Goal: Task Accomplishment & Management: Use online tool/utility

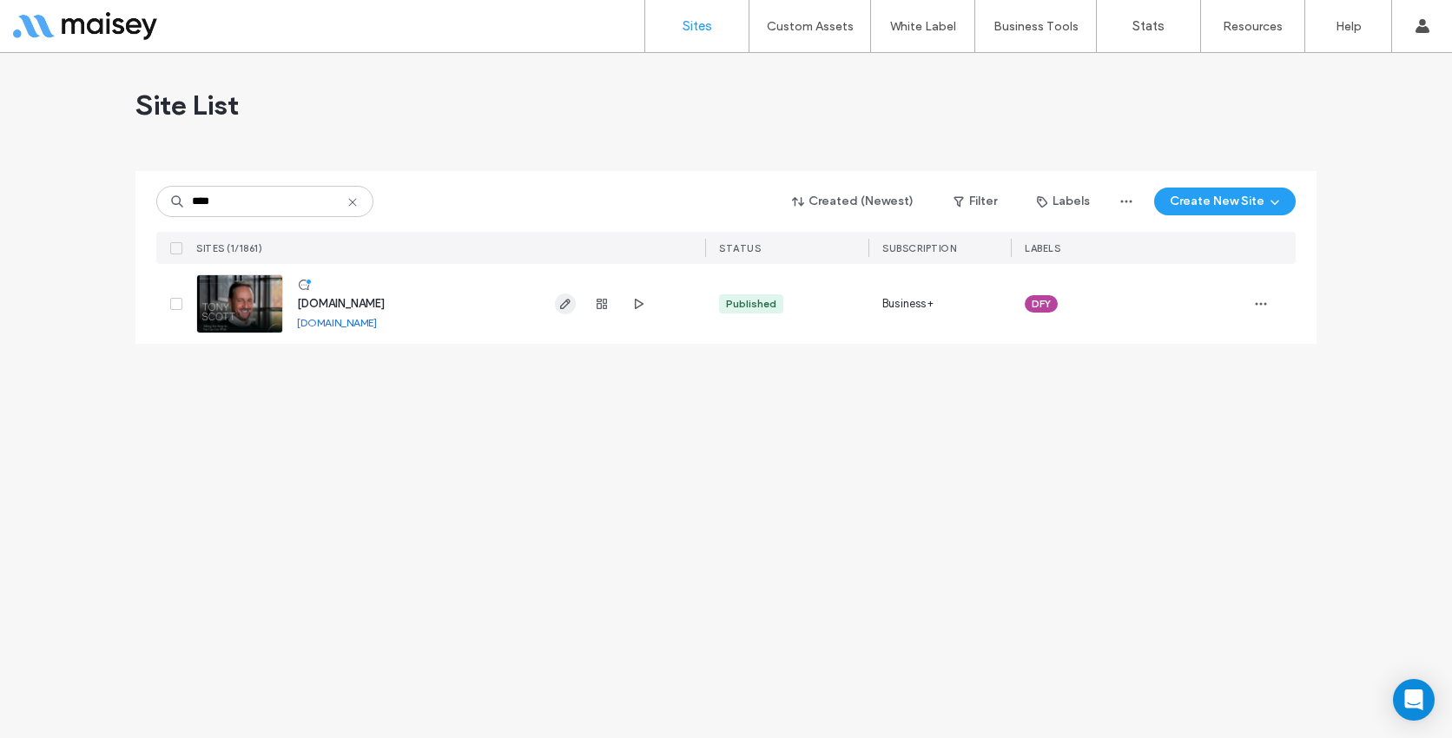
type input "****"
click at [565, 305] on icon "button" at bounding box center [565, 304] width 14 height 14
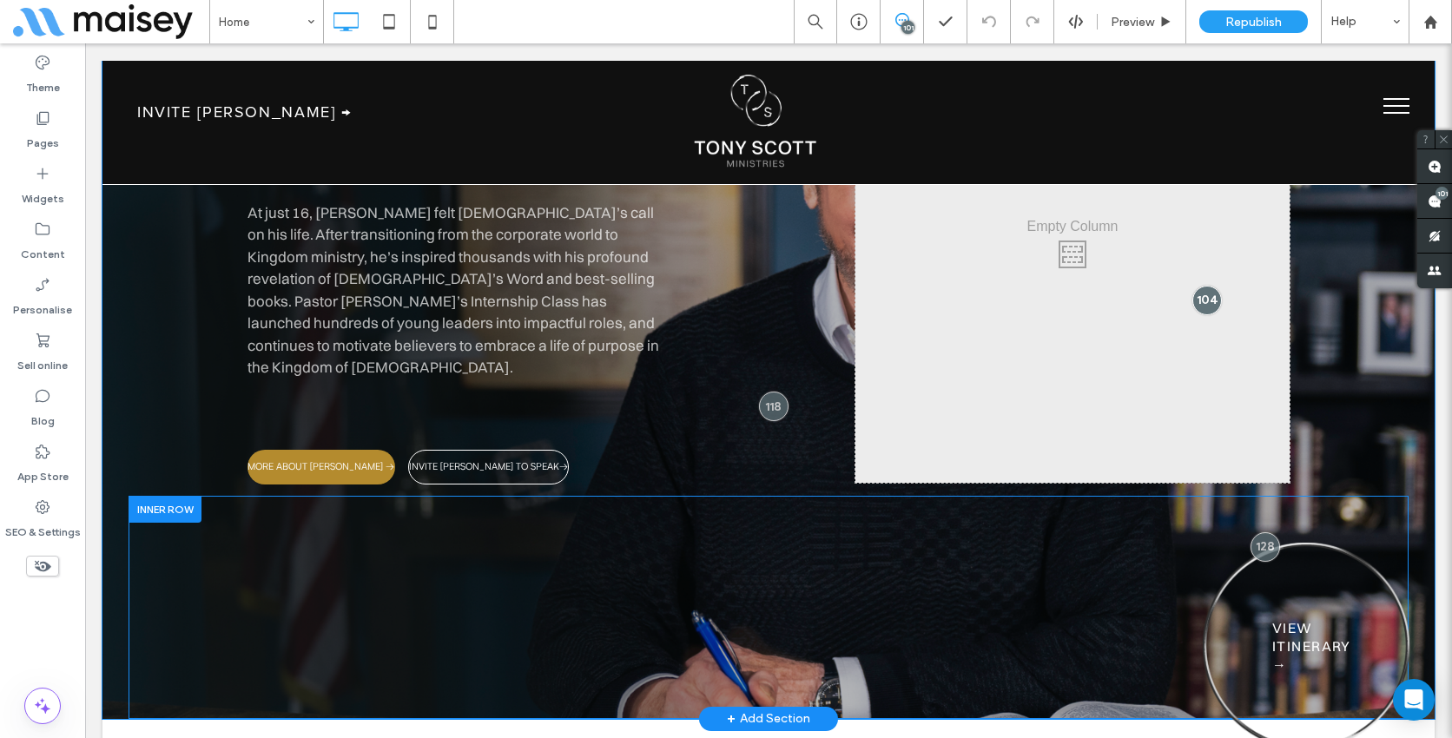
scroll to position [2245, 0]
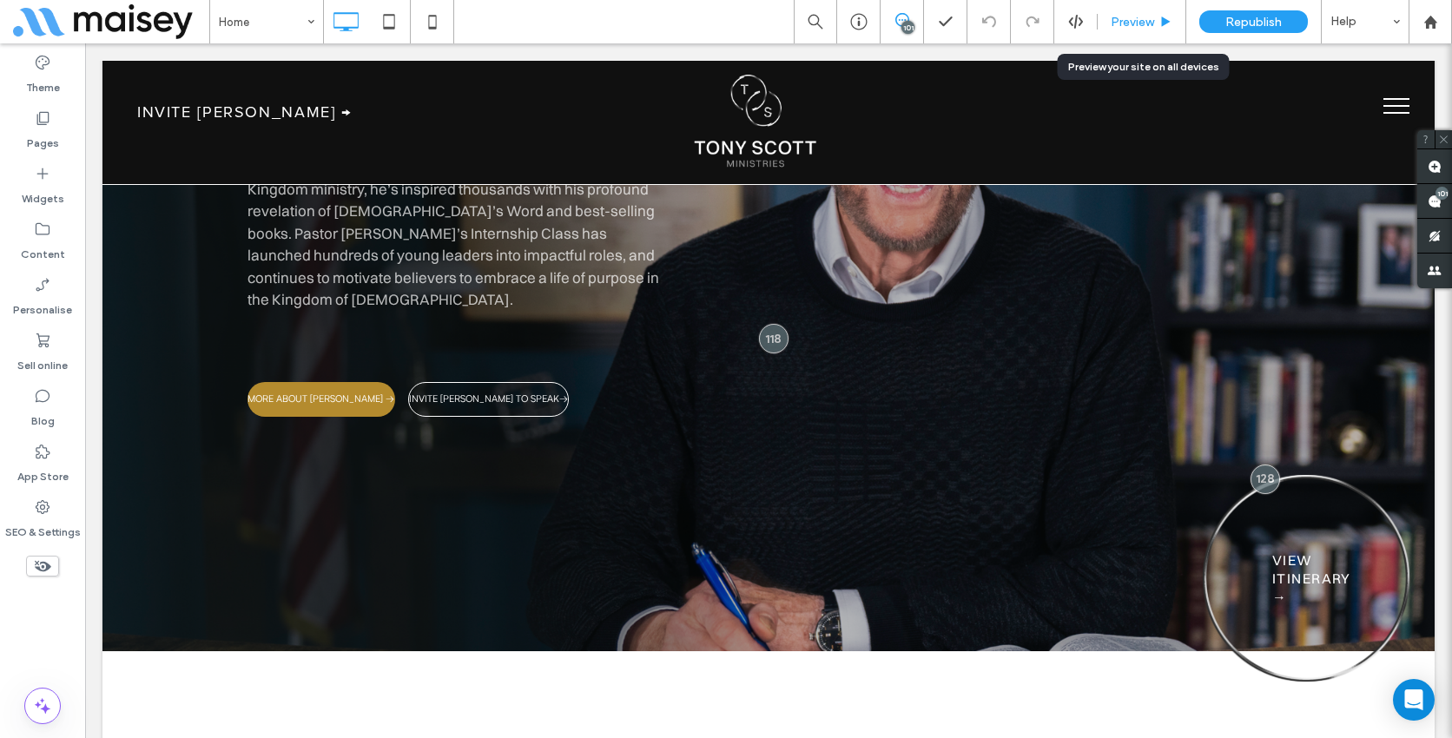
click at [1177, 17] on div "Preview" at bounding box center [1142, 22] width 88 height 15
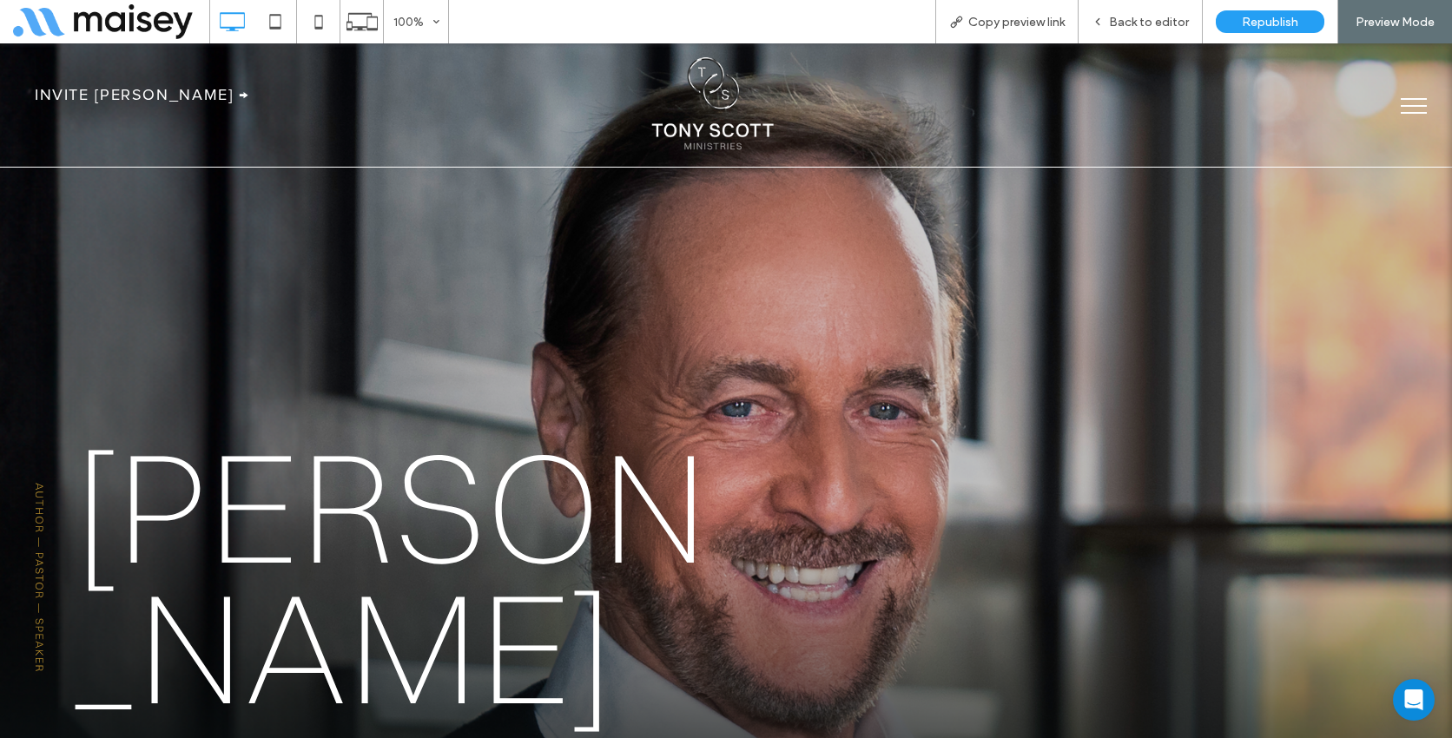
click at [1414, 99] on span "menu" at bounding box center [1414, 99] width 26 height 2
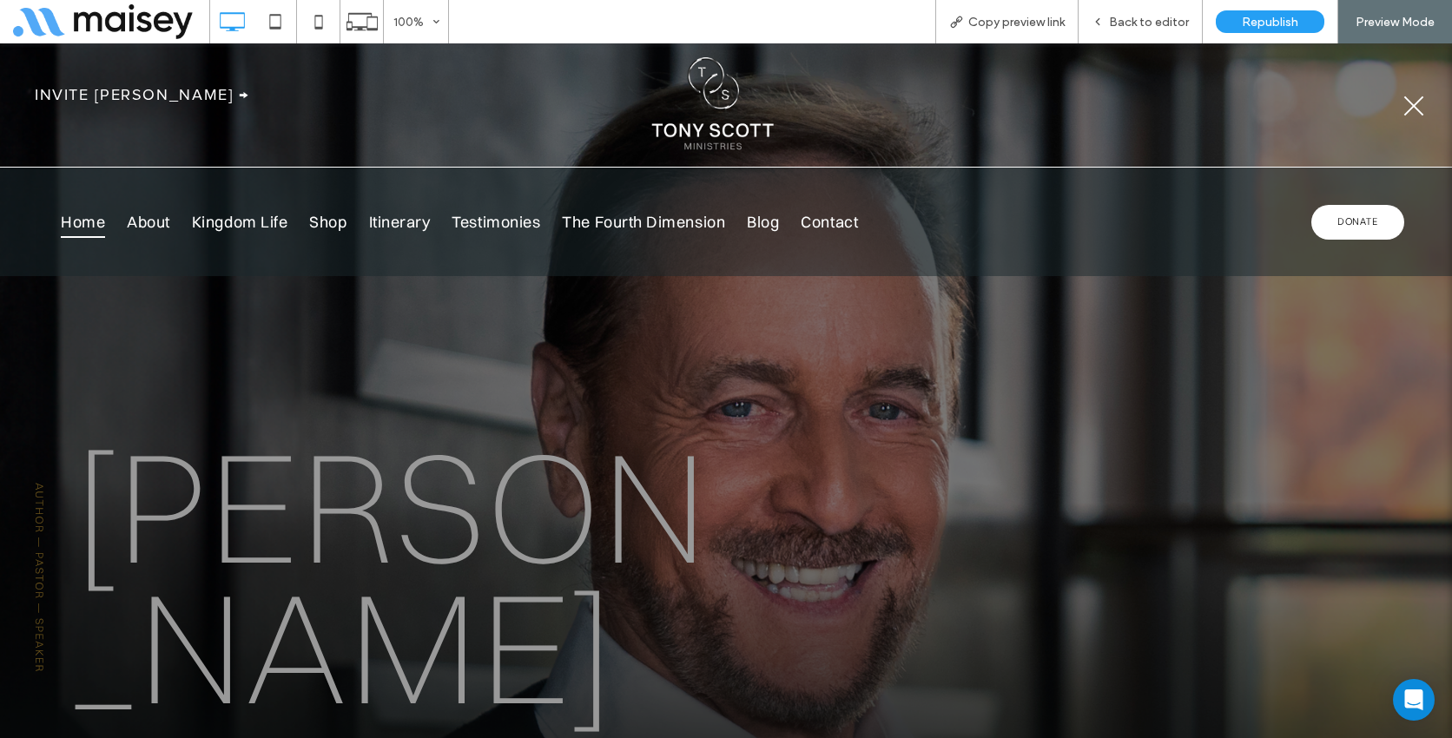
click at [1415, 99] on button "menu" at bounding box center [1413, 105] width 45 height 45
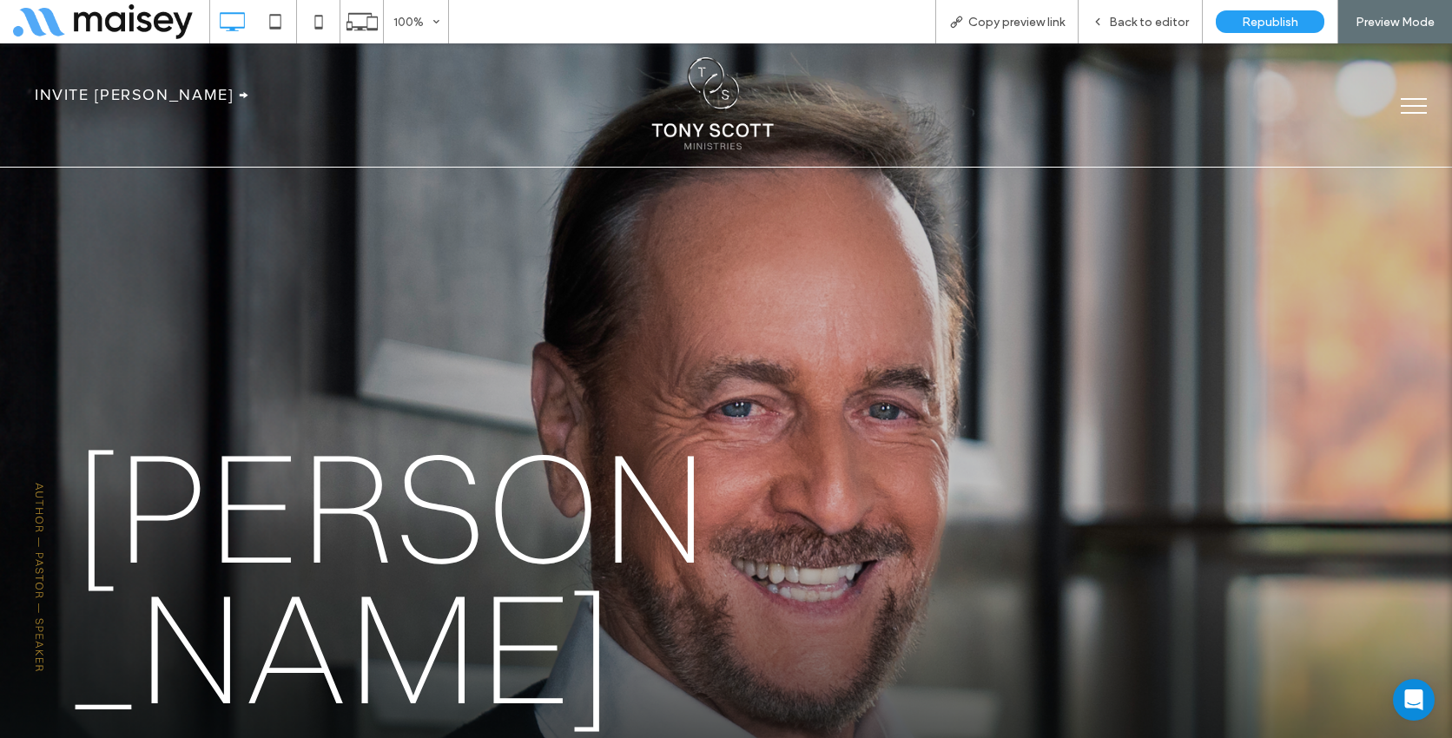
click at [1415, 99] on span "menu" at bounding box center [1414, 99] width 26 height 2
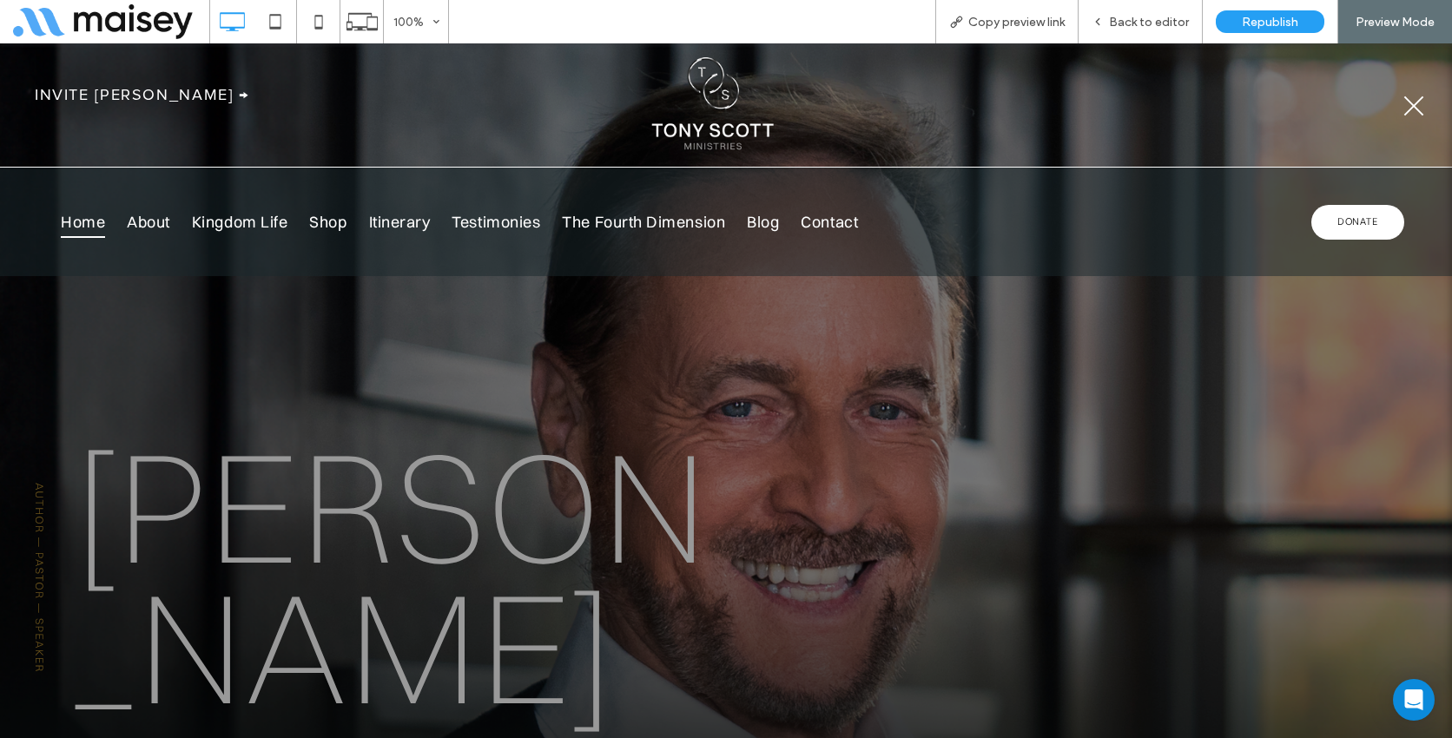
click at [1415, 99] on button "menu" at bounding box center [1413, 105] width 45 height 45
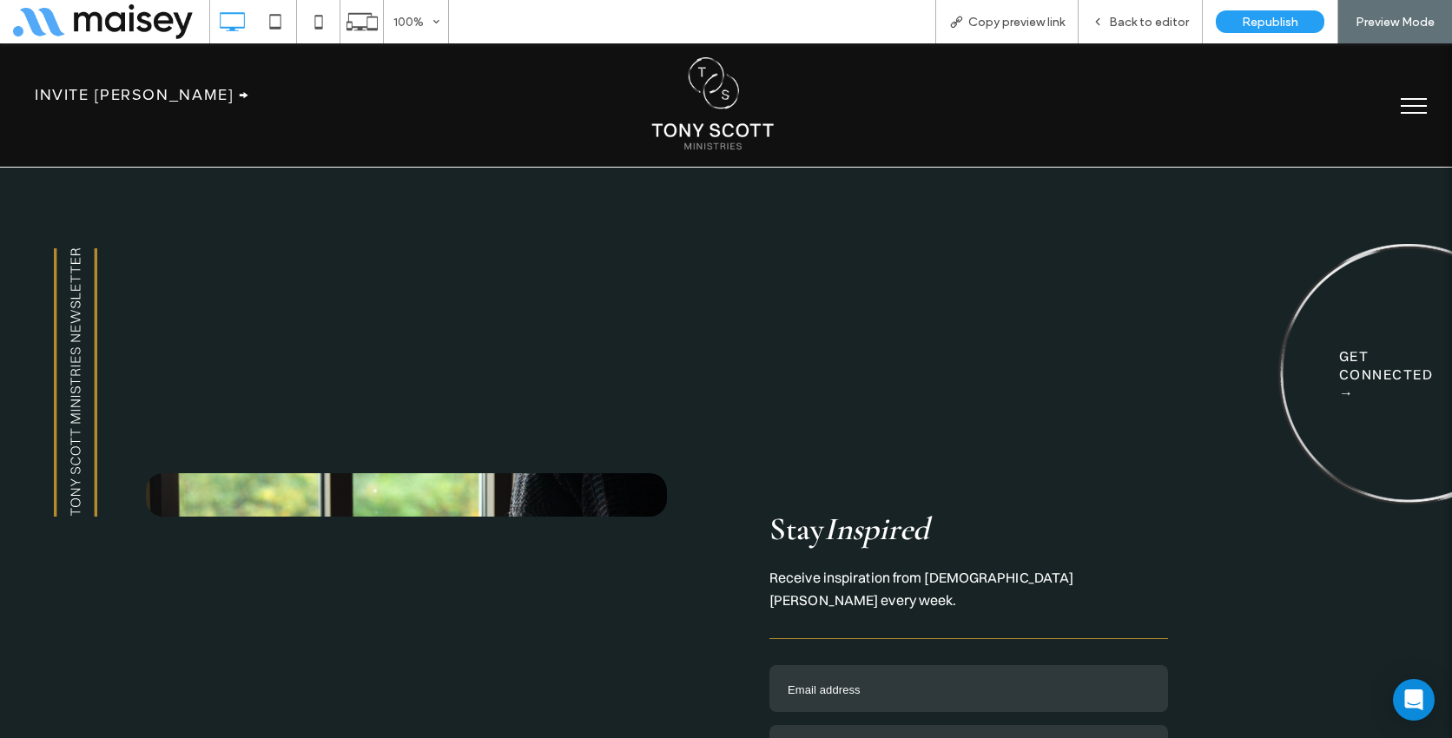
scroll to position [5802, 0]
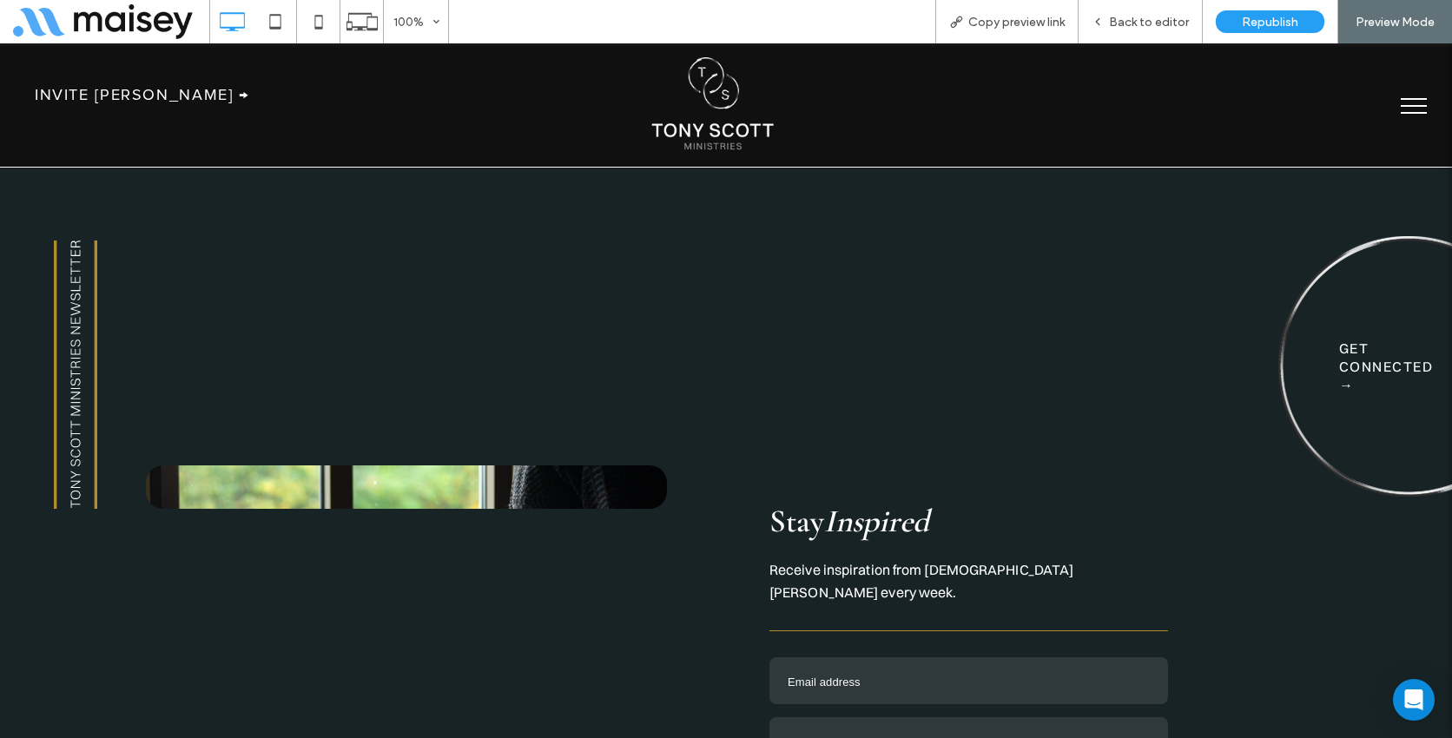
click at [882, 674] on div "Email address" at bounding box center [969, 682] width 362 height 17
click at [882, 657] on input "Email address" at bounding box center [969, 680] width 399 height 47
click at [872, 717] on label "First name" at bounding box center [969, 742] width 399 height 50
click at [872, 717] on input "First name" at bounding box center [969, 740] width 399 height 47
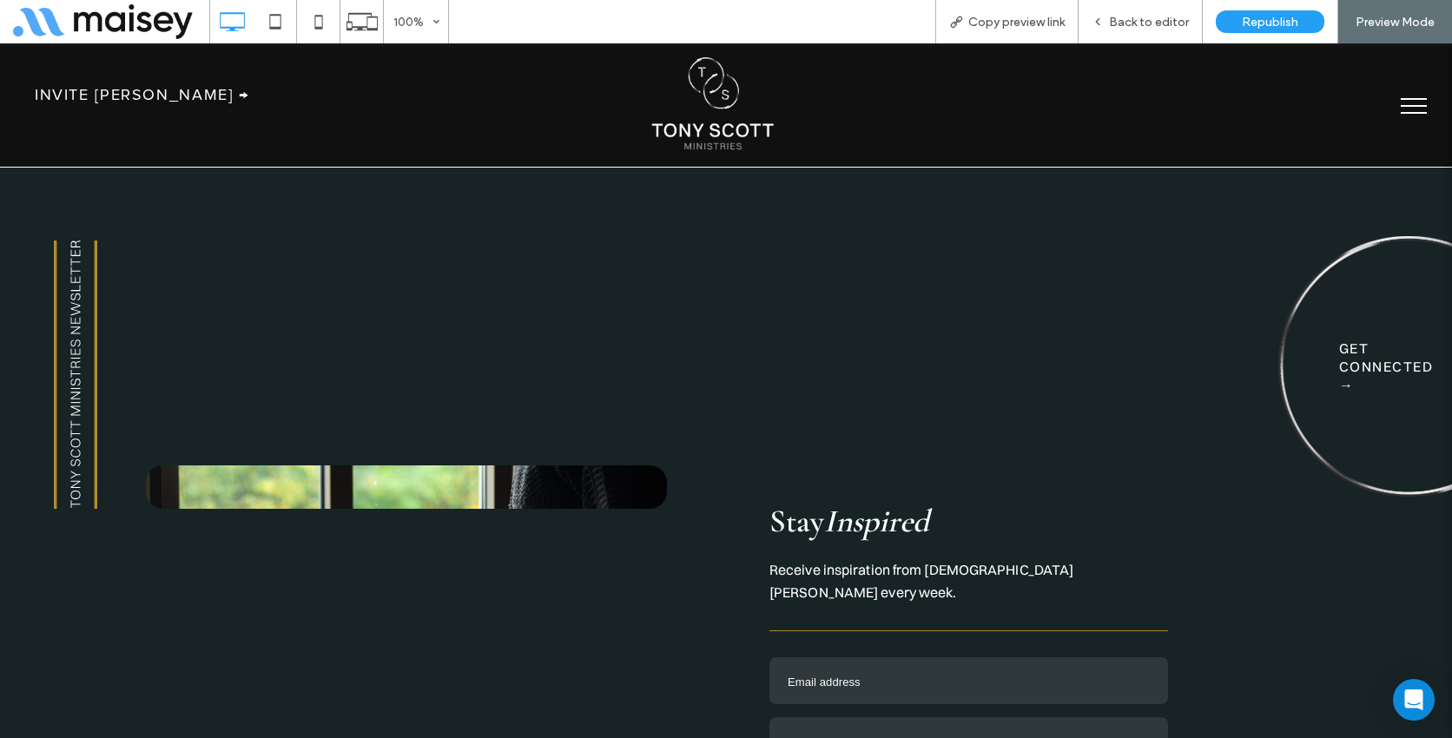
click at [1135, 17] on span "Back to editor" at bounding box center [1149, 22] width 80 height 15
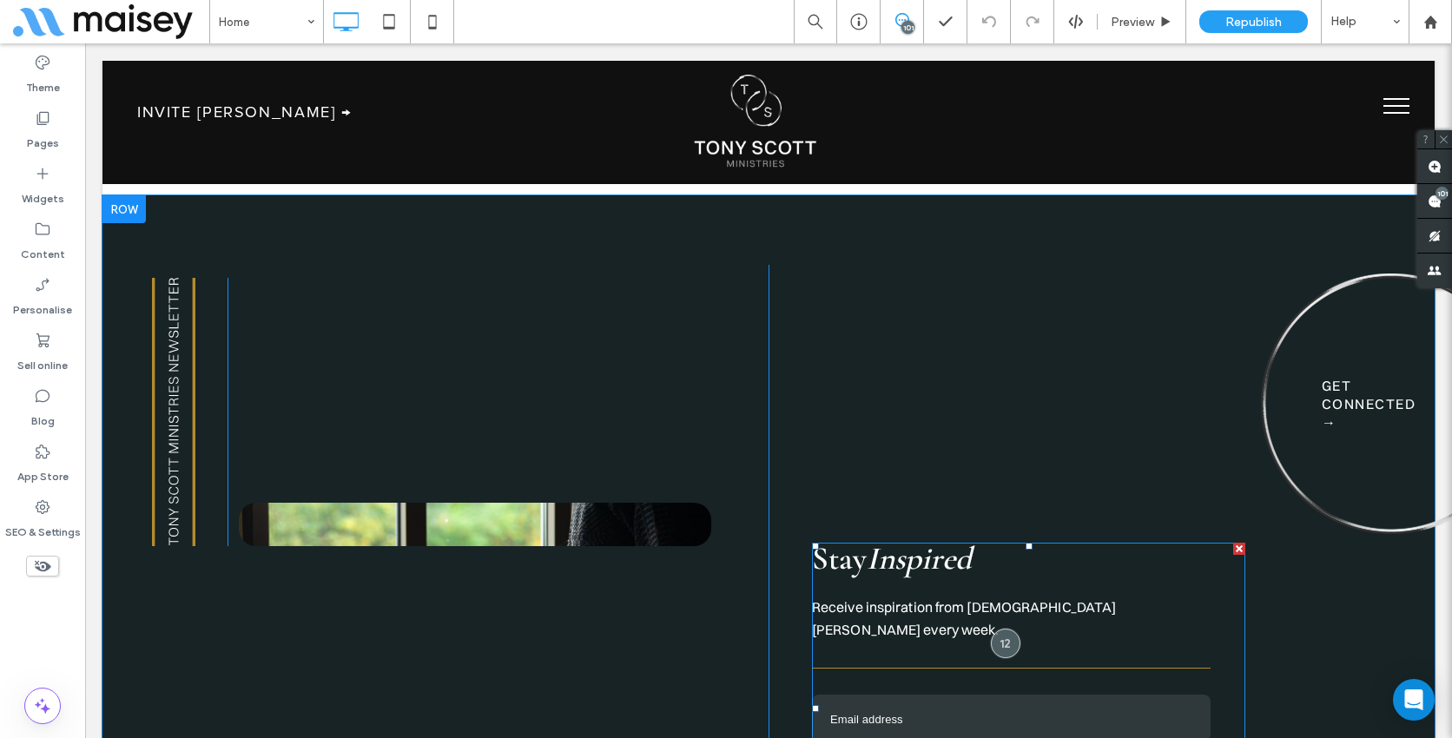
scroll to position [5871, 0]
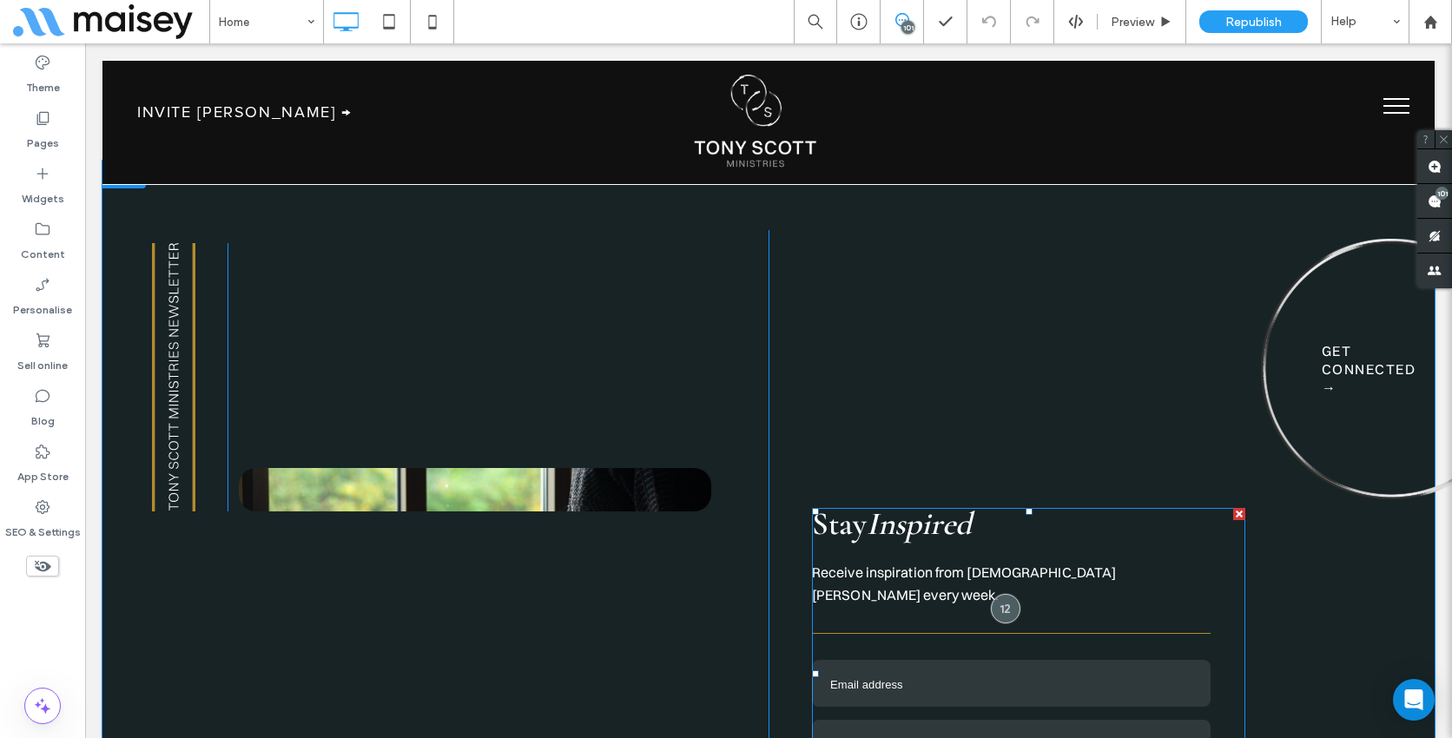
click at [994, 514] on span at bounding box center [1028, 674] width 433 height 332
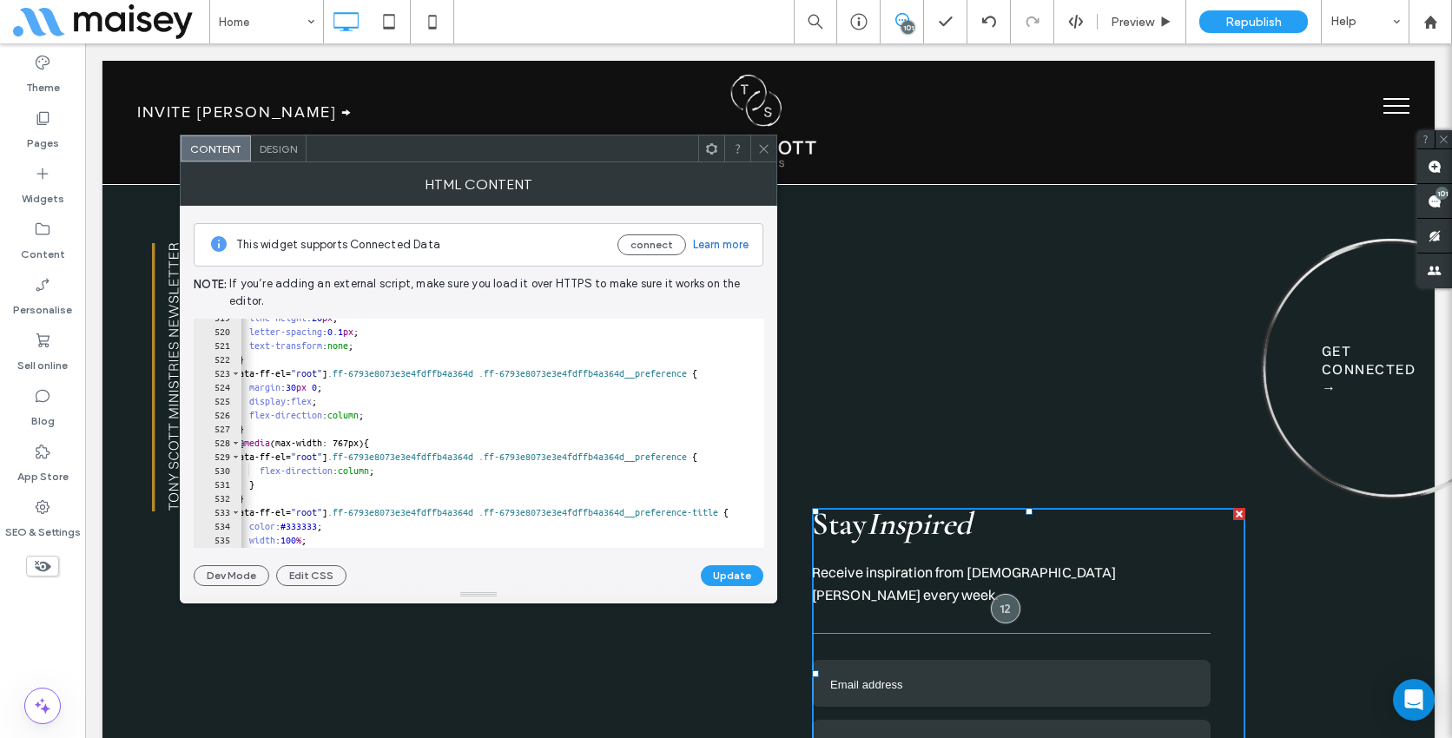
scroll to position [0, 0]
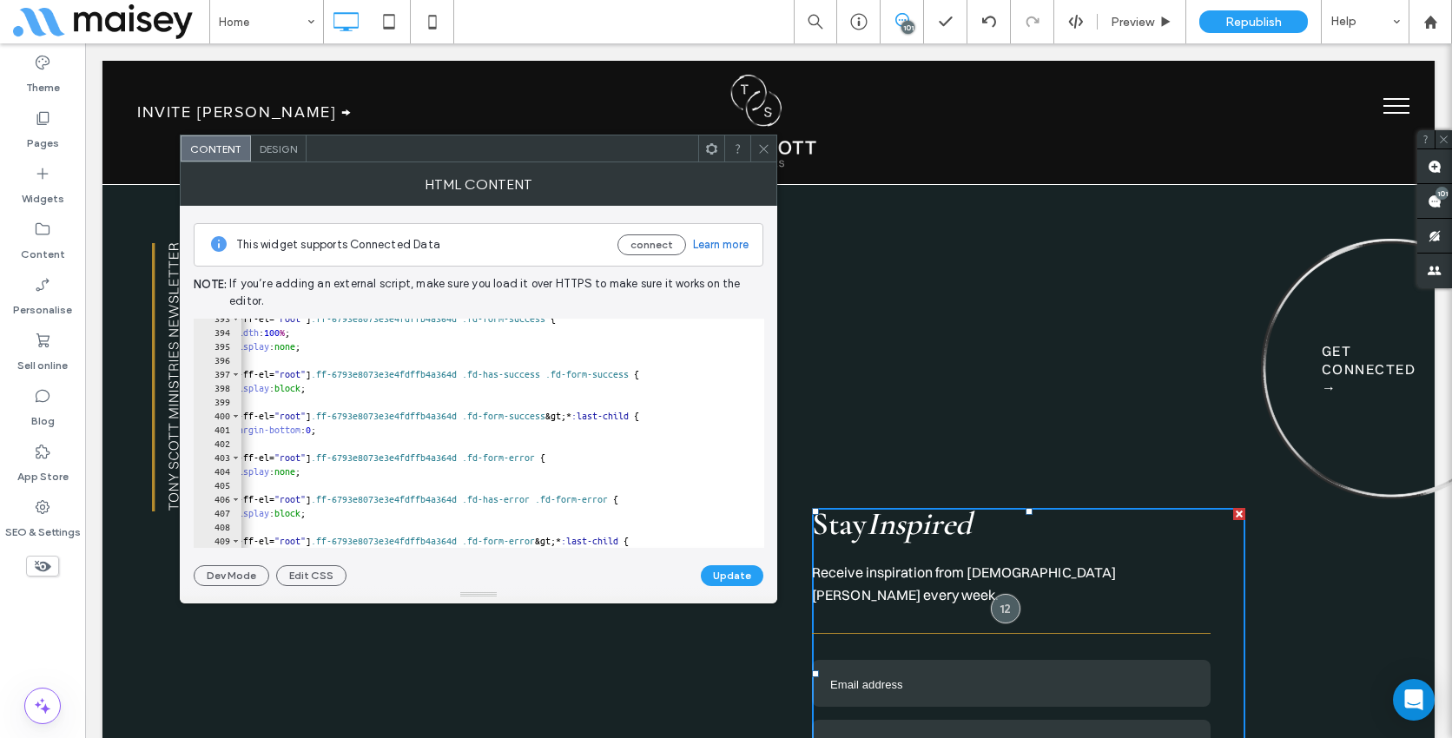
click at [281, 149] on span "Design" at bounding box center [278, 148] width 37 height 13
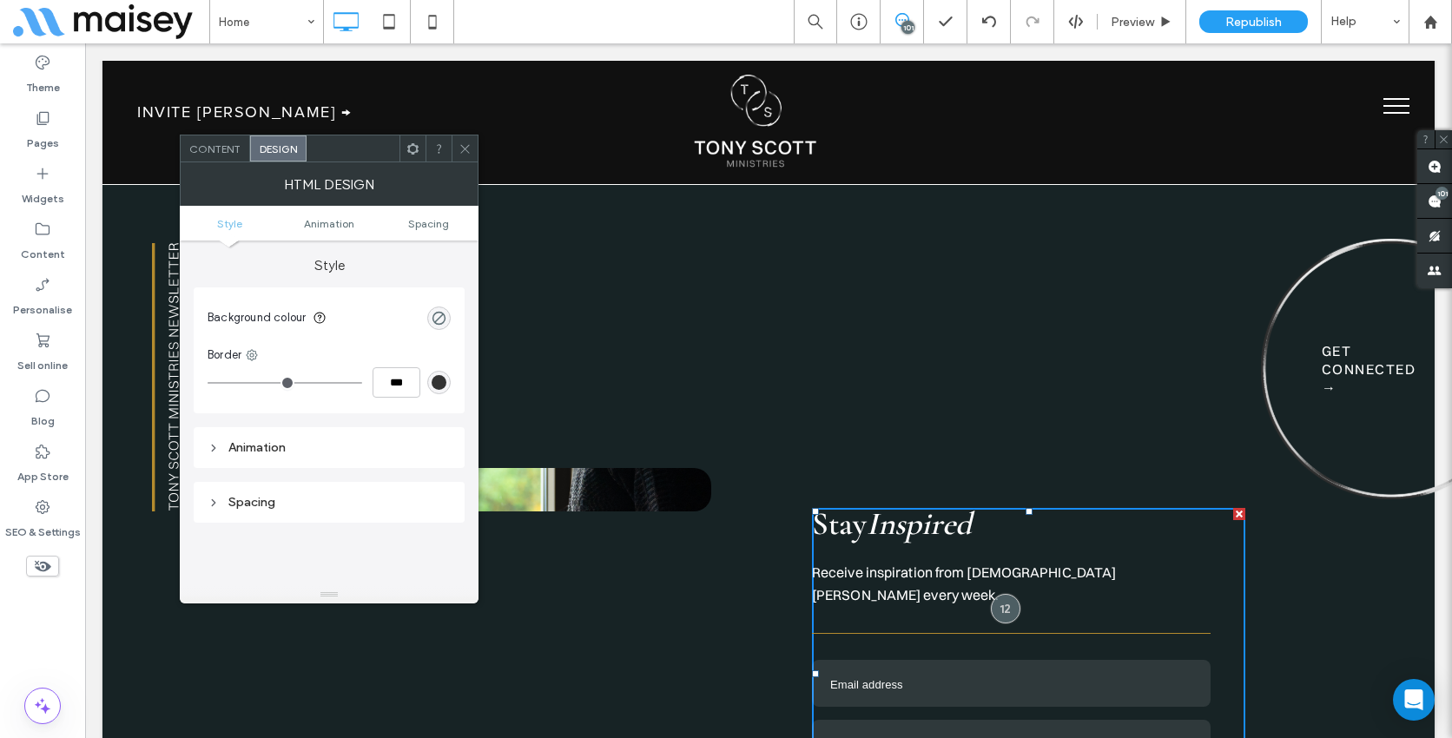
click at [206, 144] on span "Content" at bounding box center [214, 148] width 51 height 13
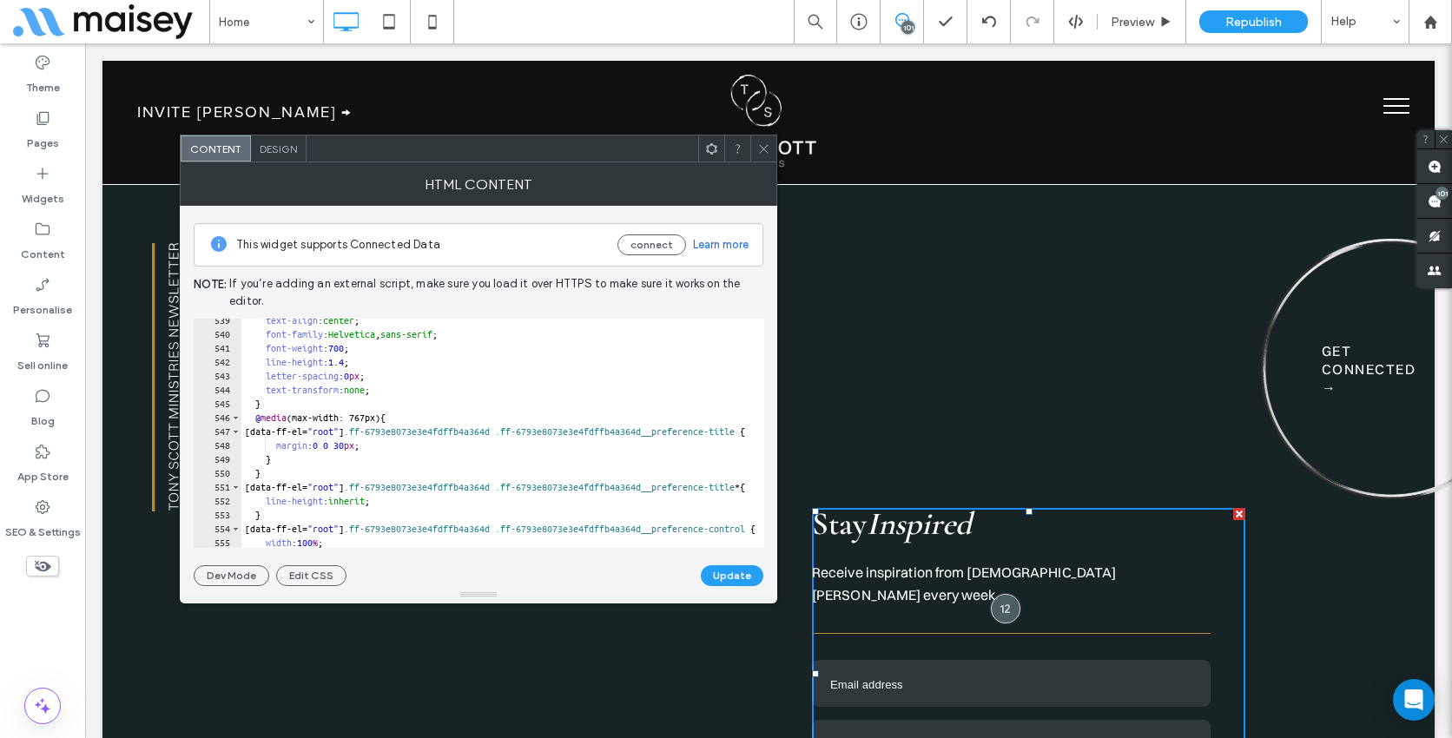
click at [766, 148] on icon at bounding box center [763, 148] width 13 height 13
